Goal: Check status: Check status

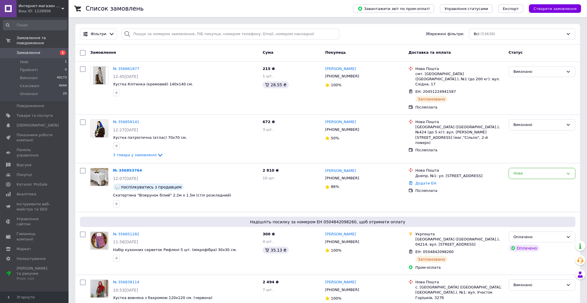
click at [30, 50] on span "Замовлення" at bounding box center [29, 52] width 24 height 5
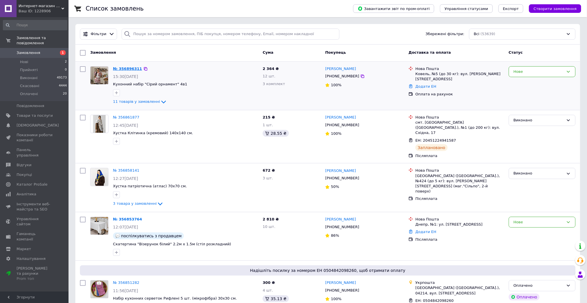
click at [126, 69] on link "№ 356896311" at bounding box center [127, 69] width 29 height 4
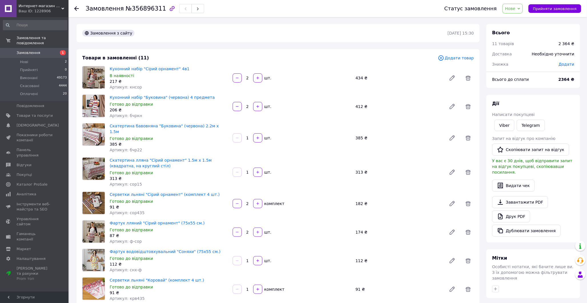
click at [25, 48] on link "Замовлення 1" at bounding box center [35, 53] width 70 height 10
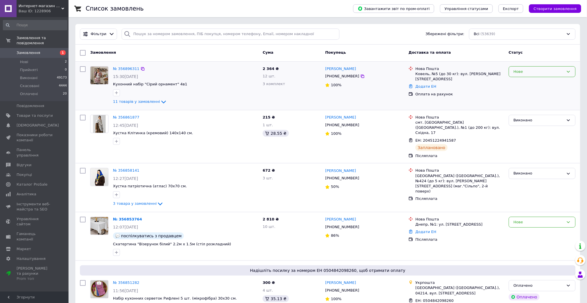
click at [520, 74] on div "Нове" at bounding box center [539, 72] width 50 height 6
click at [525, 83] on li "Прийнято" at bounding box center [542, 83] width 66 height 11
click at [24, 50] on span "Замовлення" at bounding box center [29, 52] width 24 height 5
